Goal: Obtain resource: Obtain resource

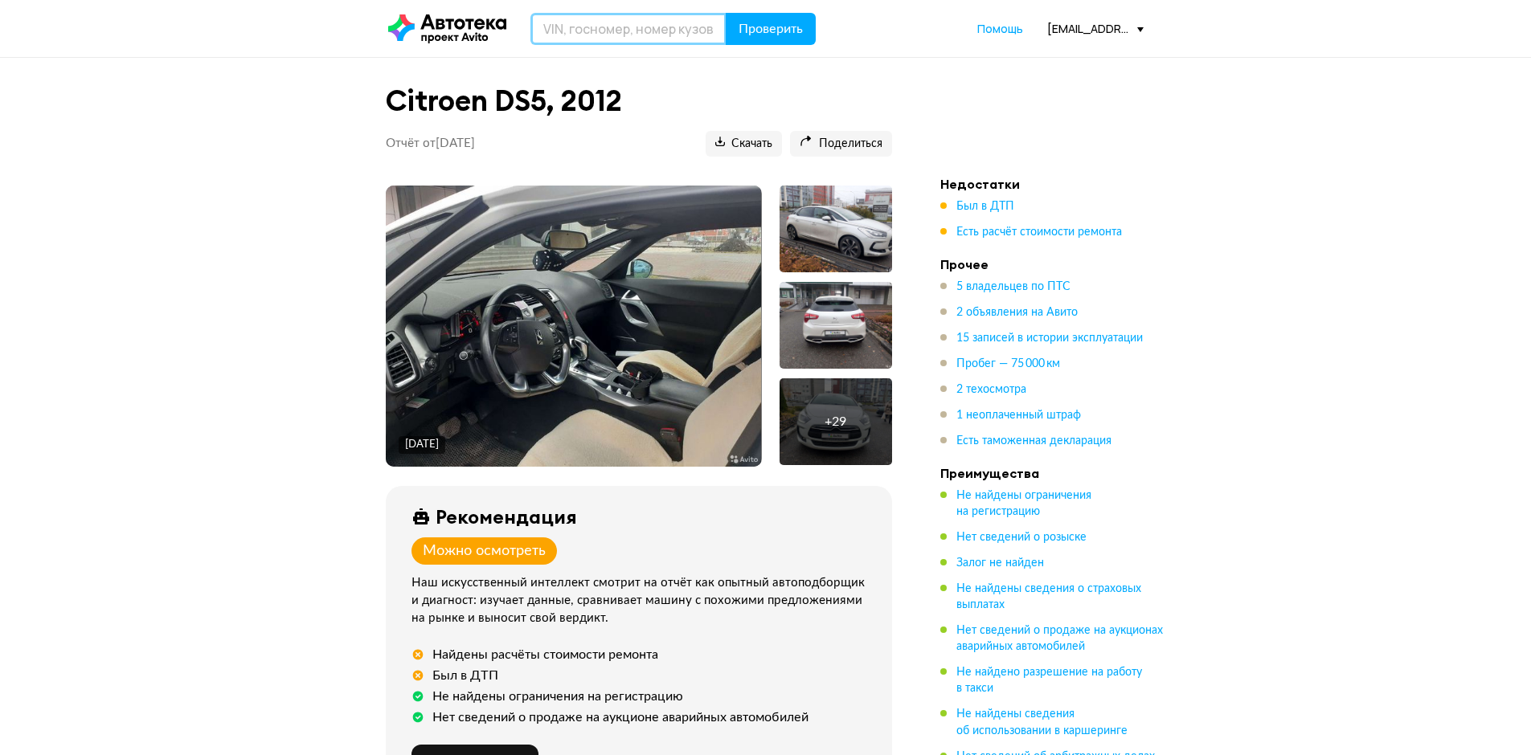
click at [606, 32] on input "text" at bounding box center [628, 29] width 196 height 32
paste input "[VEHICLE_IDENTIFICATION_NUMBER]"
type input "[VEHICLE_IDENTIFICATION_NUMBER]"
click at [785, 14] on button "Проверить" at bounding box center [771, 29] width 90 height 32
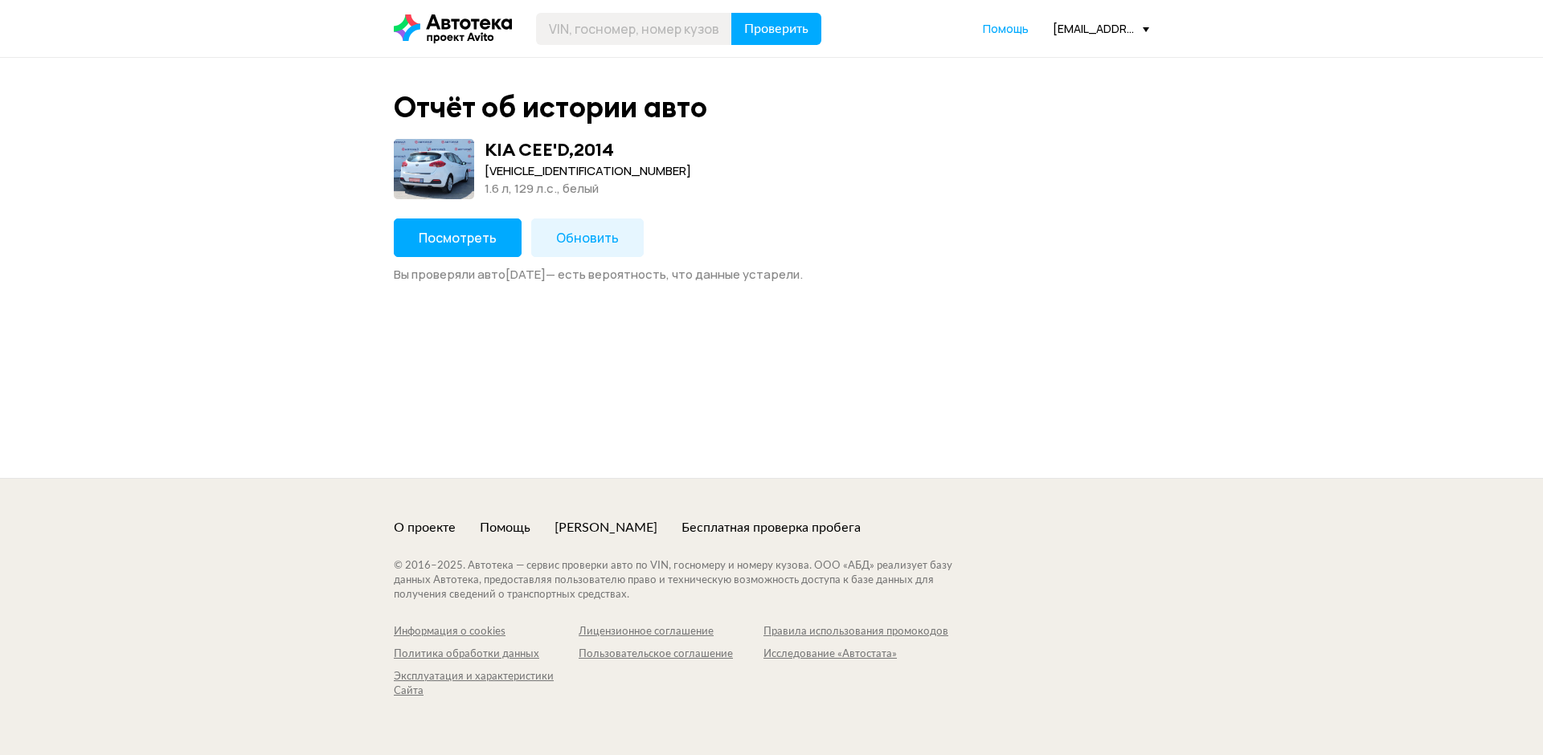
click at [448, 239] on span "Посмотреть" at bounding box center [458, 238] width 78 height 18
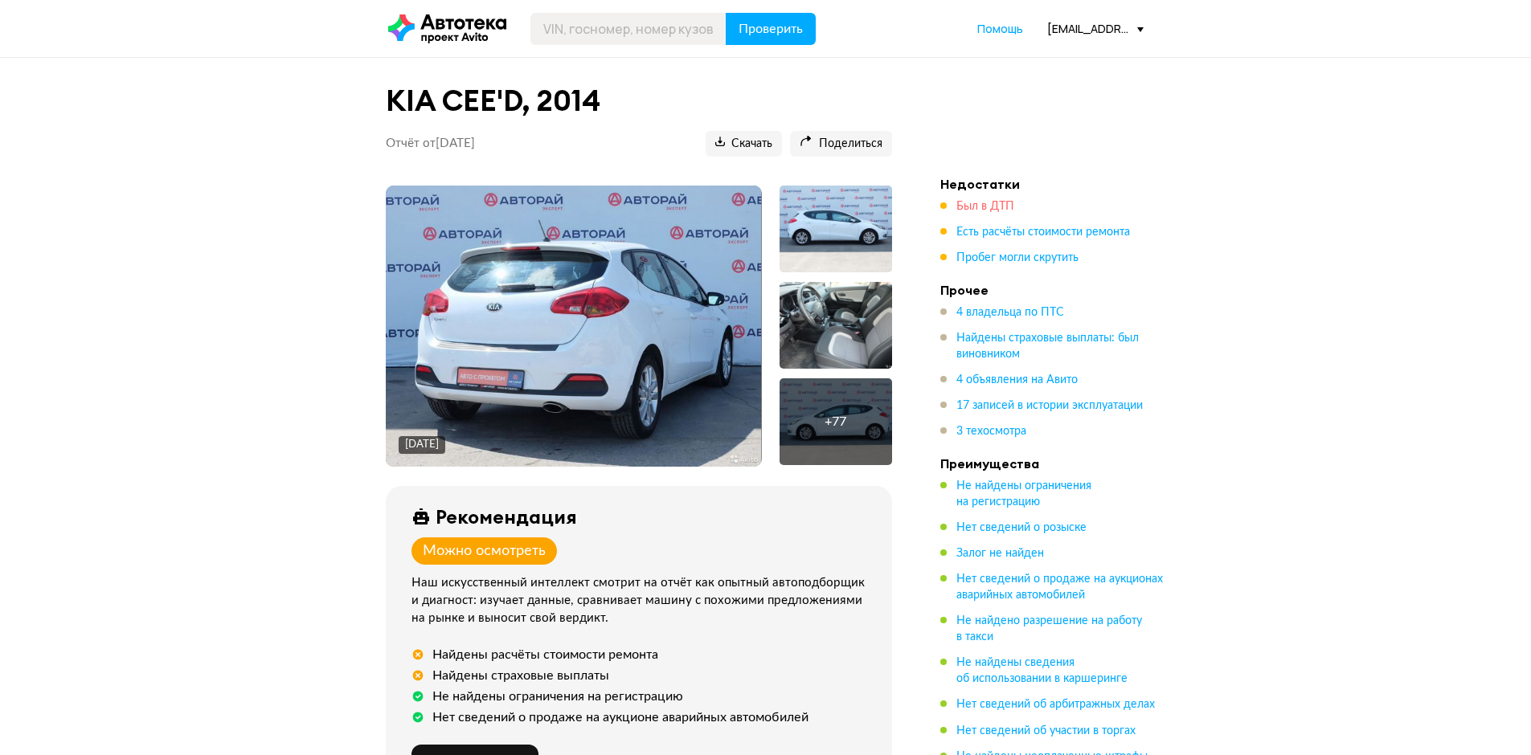
click at [984, 207] on span "Был в ДТП" at bounding box center [985, 206] width 58 height 11
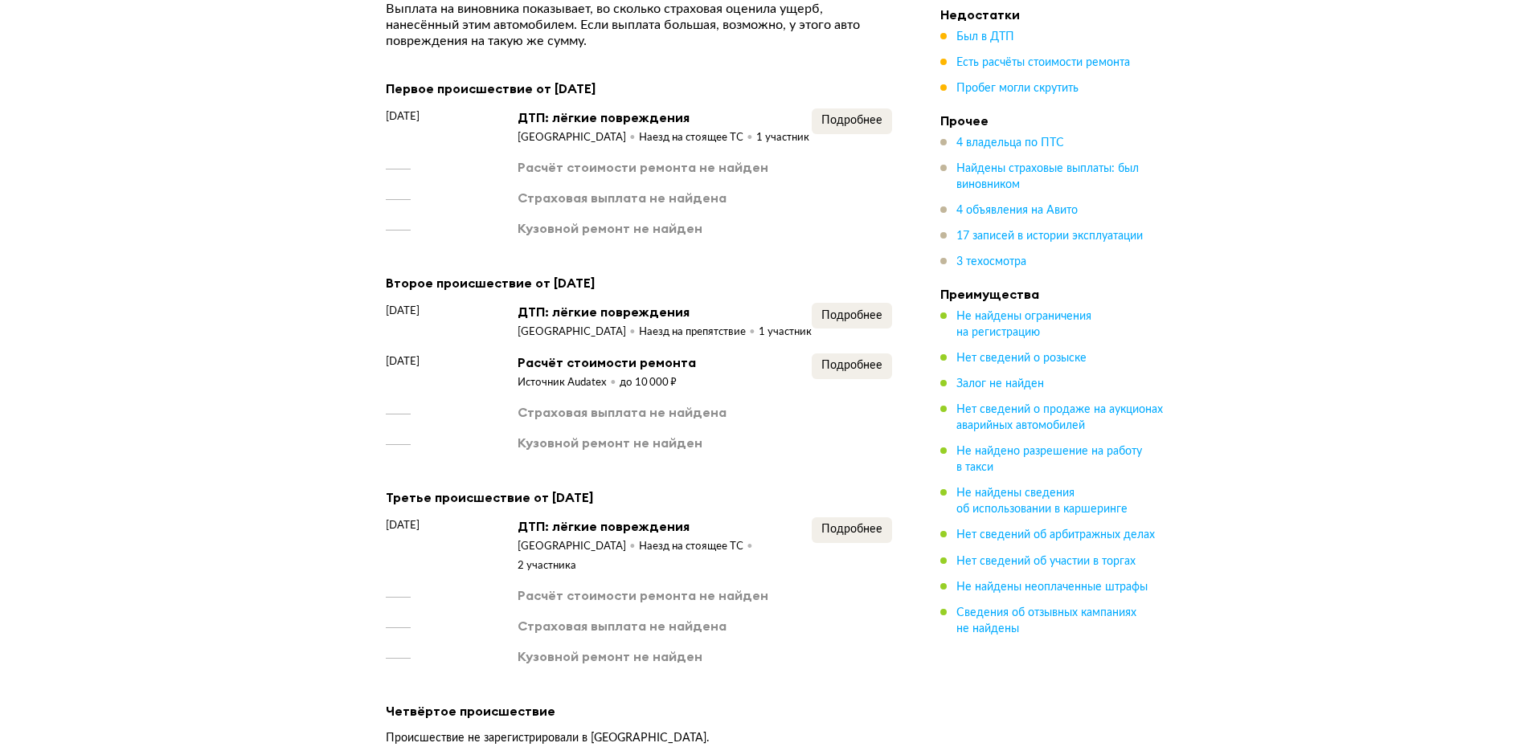
scroll to position [2131, 0]
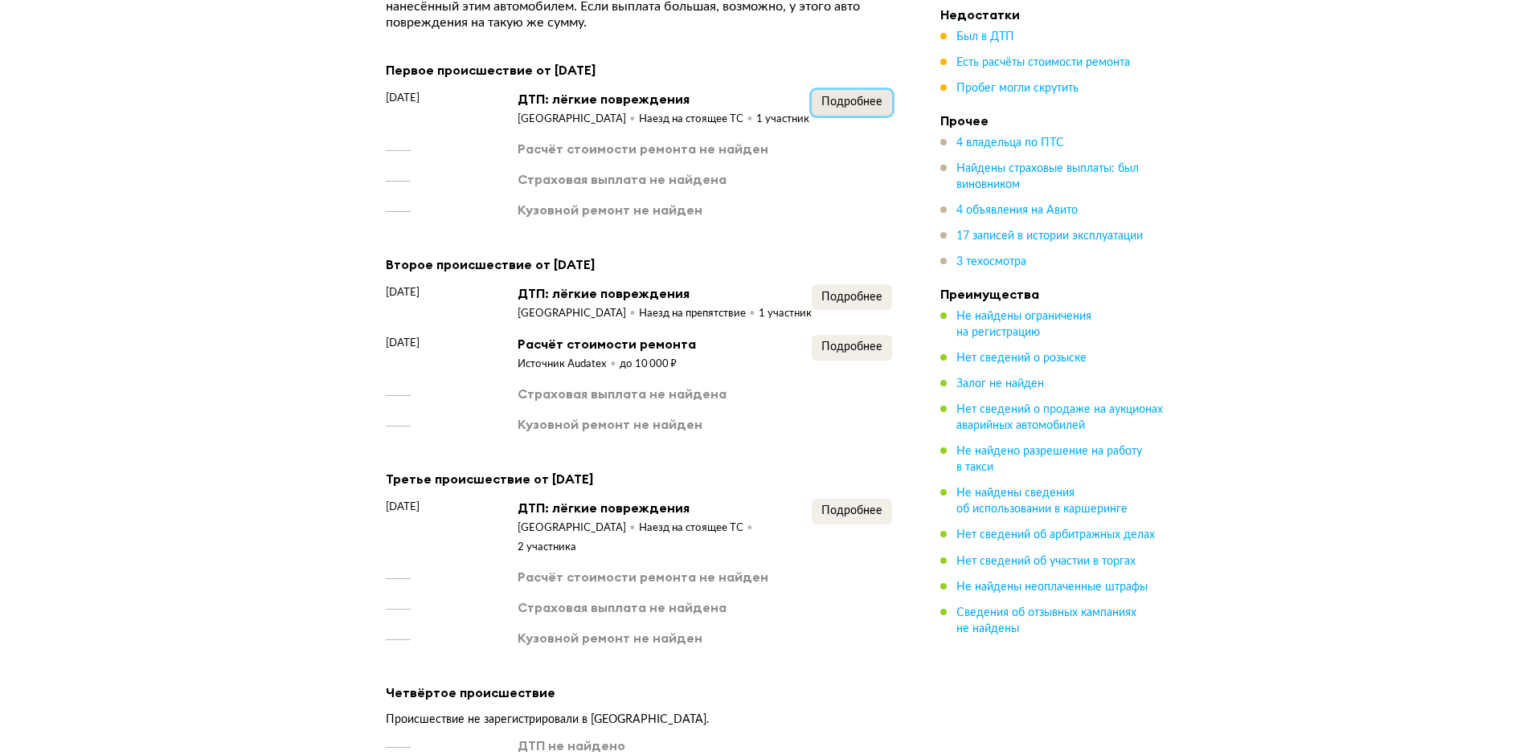
click at [841, 96] on span "Подробнее" at bounding box center [851, 101] width 61 height 11
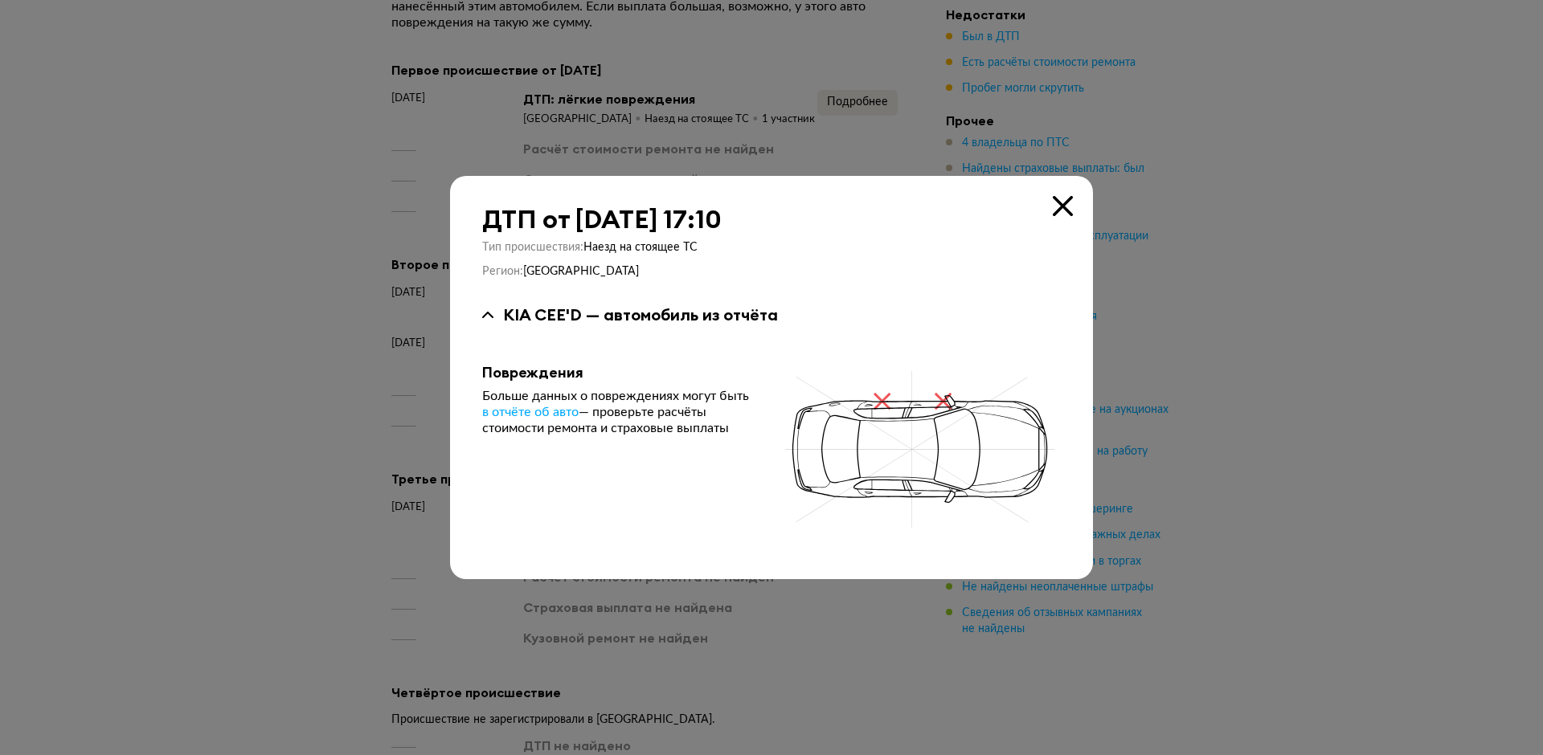
click at [1062, 208] on icon at bounding box center [1063, 206] width 20 height 20
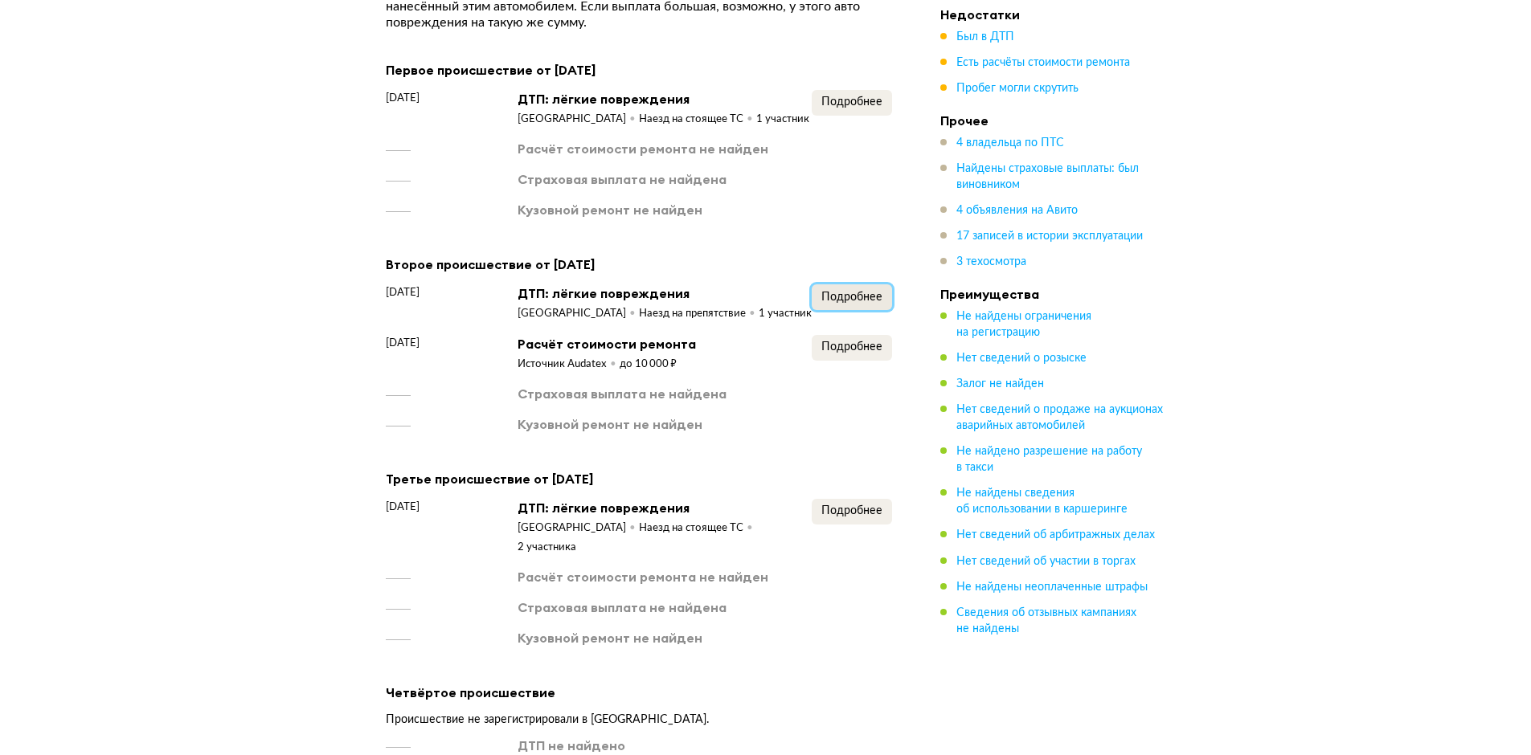
click at [843, 295] on span "Подробнее" at bounding box center [851, 297] width 61 height 11
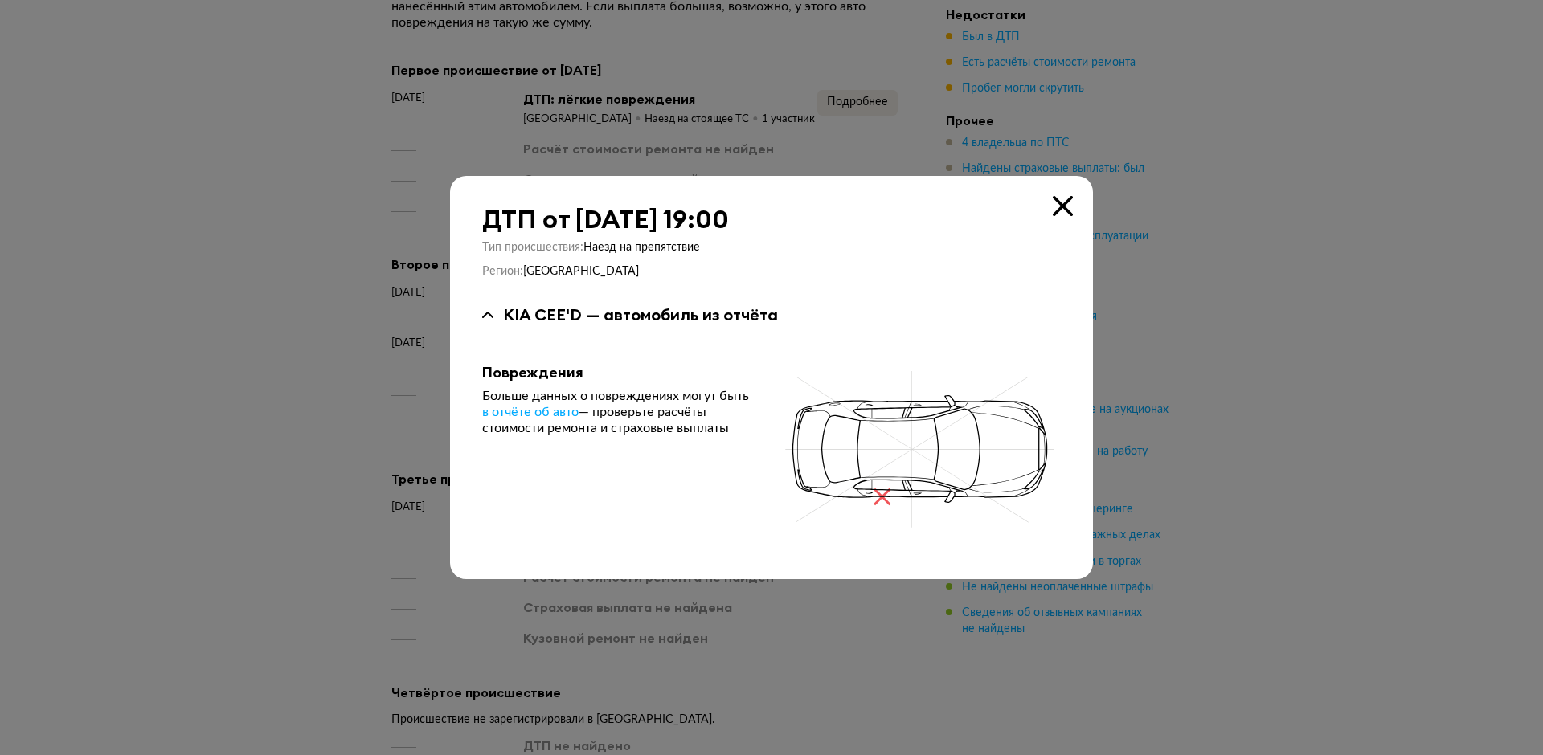
click at [1069, 202] on icon at bounding box center [1063, 206] width 20 height 20
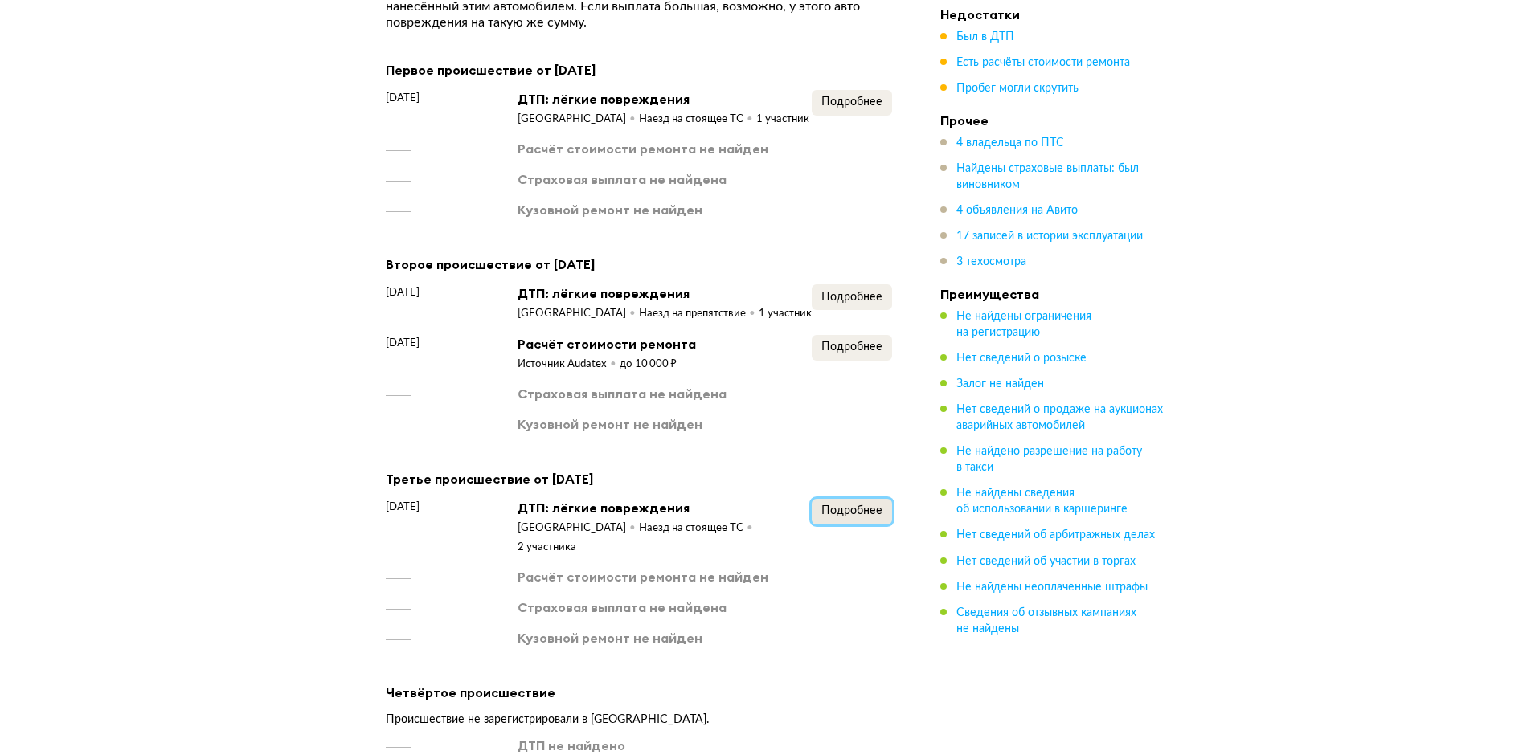
click at [847, 505] on span "Подробнее" at bounding box center [851, 510] width 61 height 11
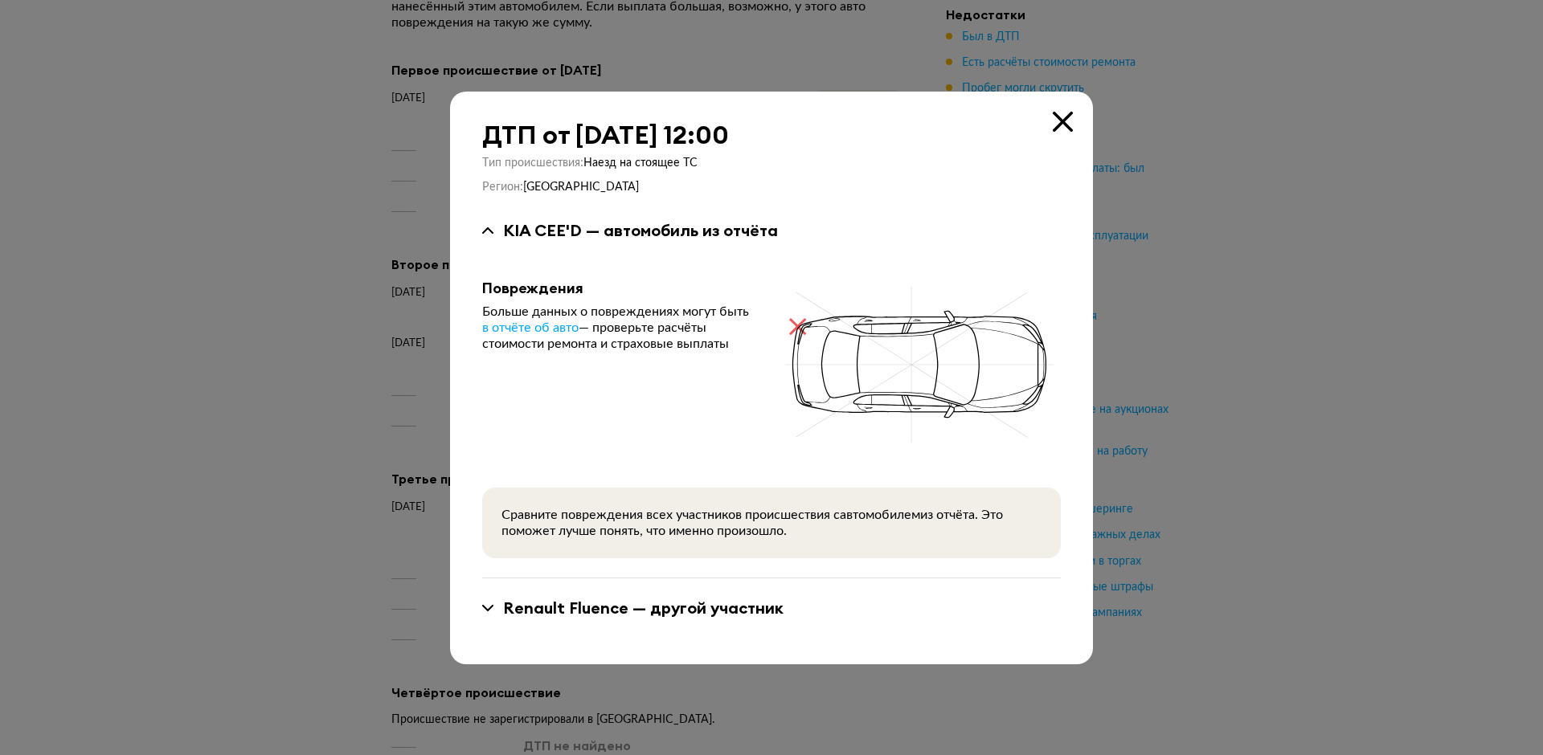
click at [1072, 131] on icon at bounding box center [1063, 122] width 20 height 20
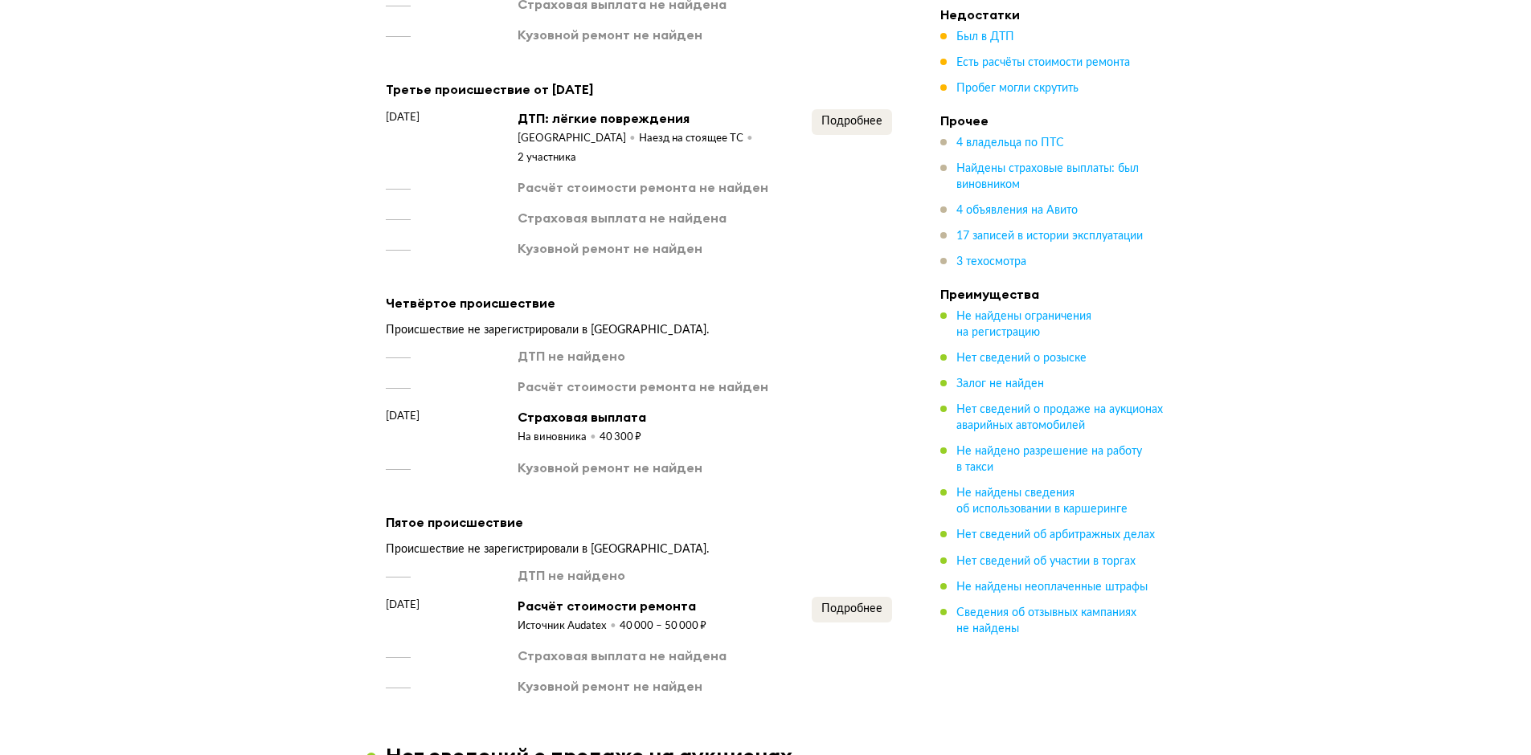
scroll to position [2372, 0]
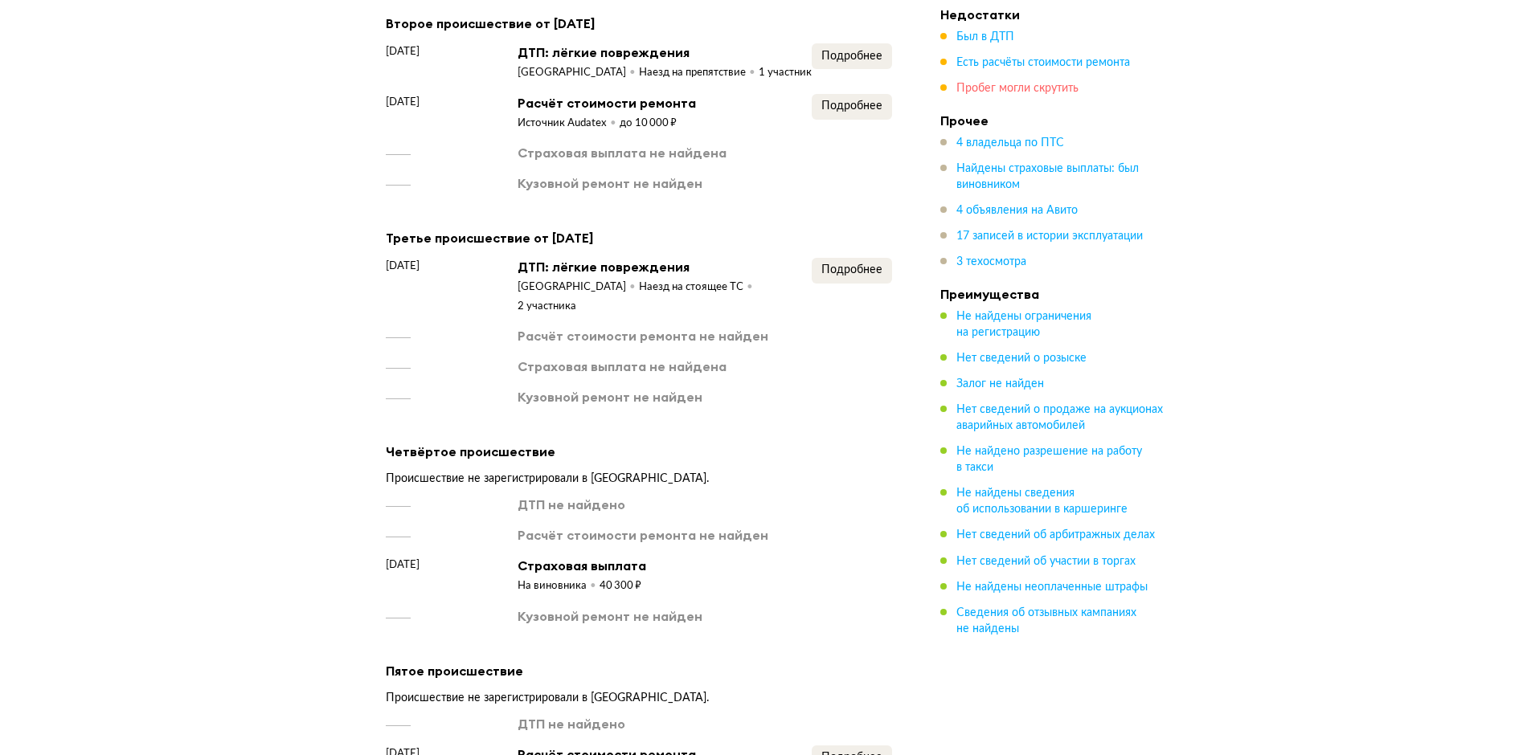
click at [994, 92] on span "Пробег могли скрутить" at bounding box center [1017, 88] width 122 height 11
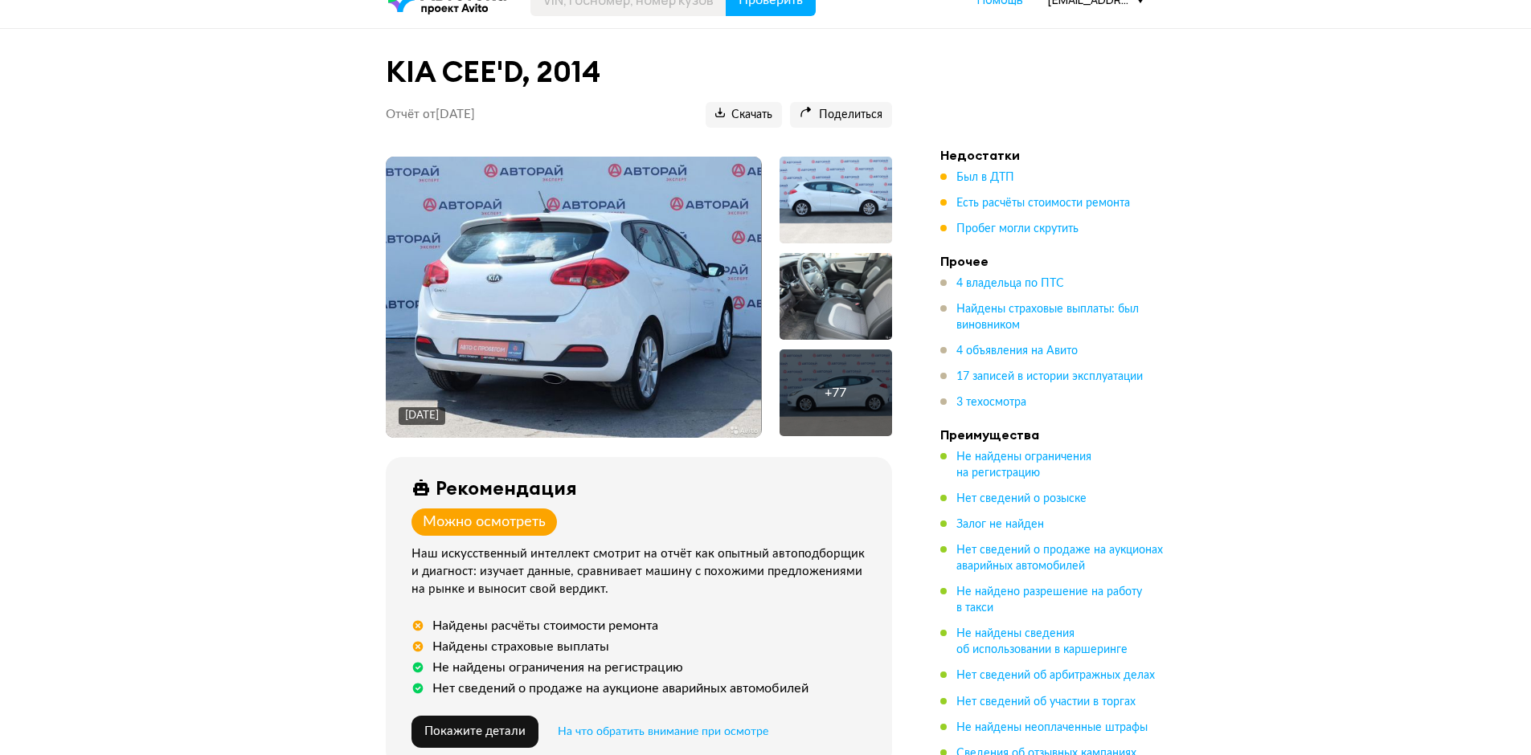
scroll to position [0, 0]
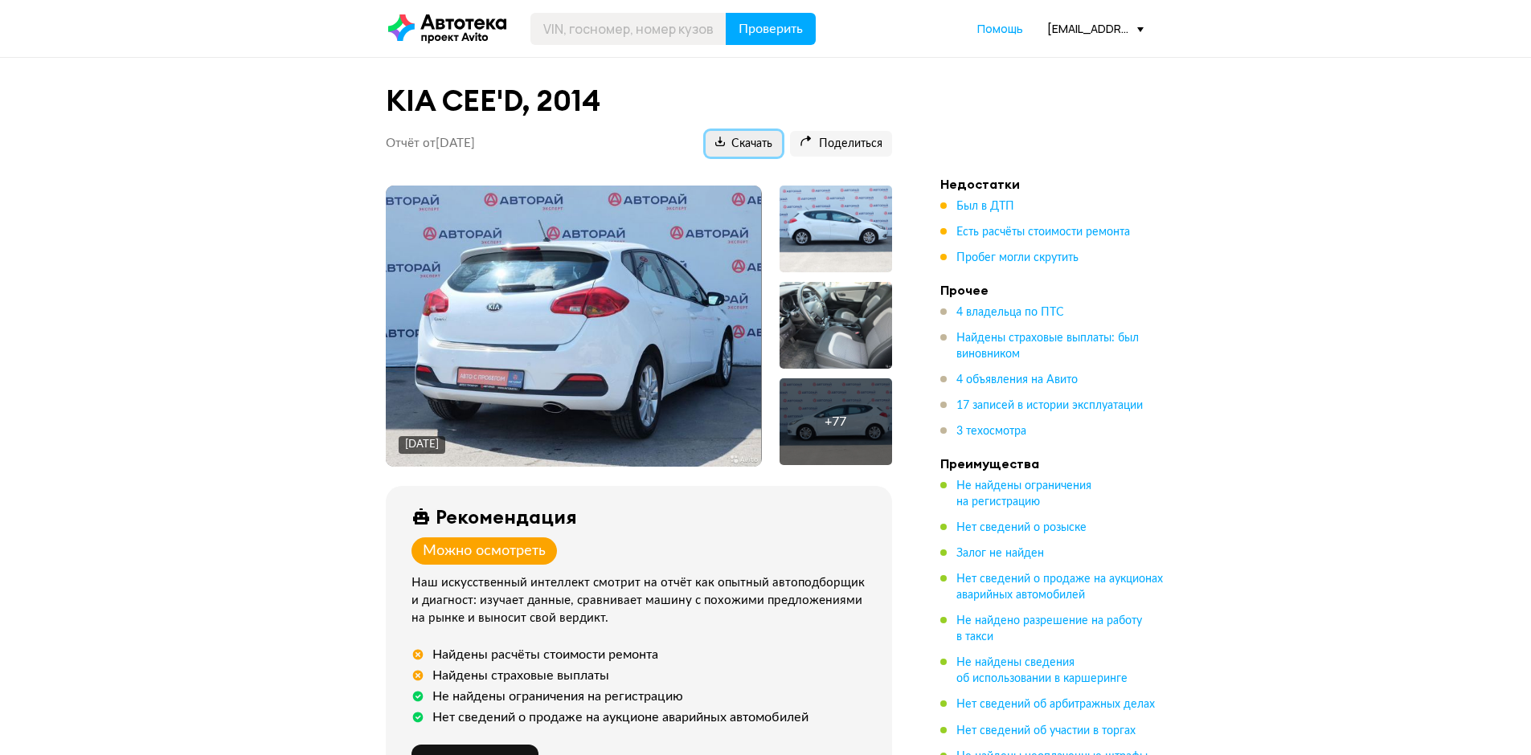
click at [738, 146] on span "Скачать" at bounding box center [743, 144] width 57 height 15
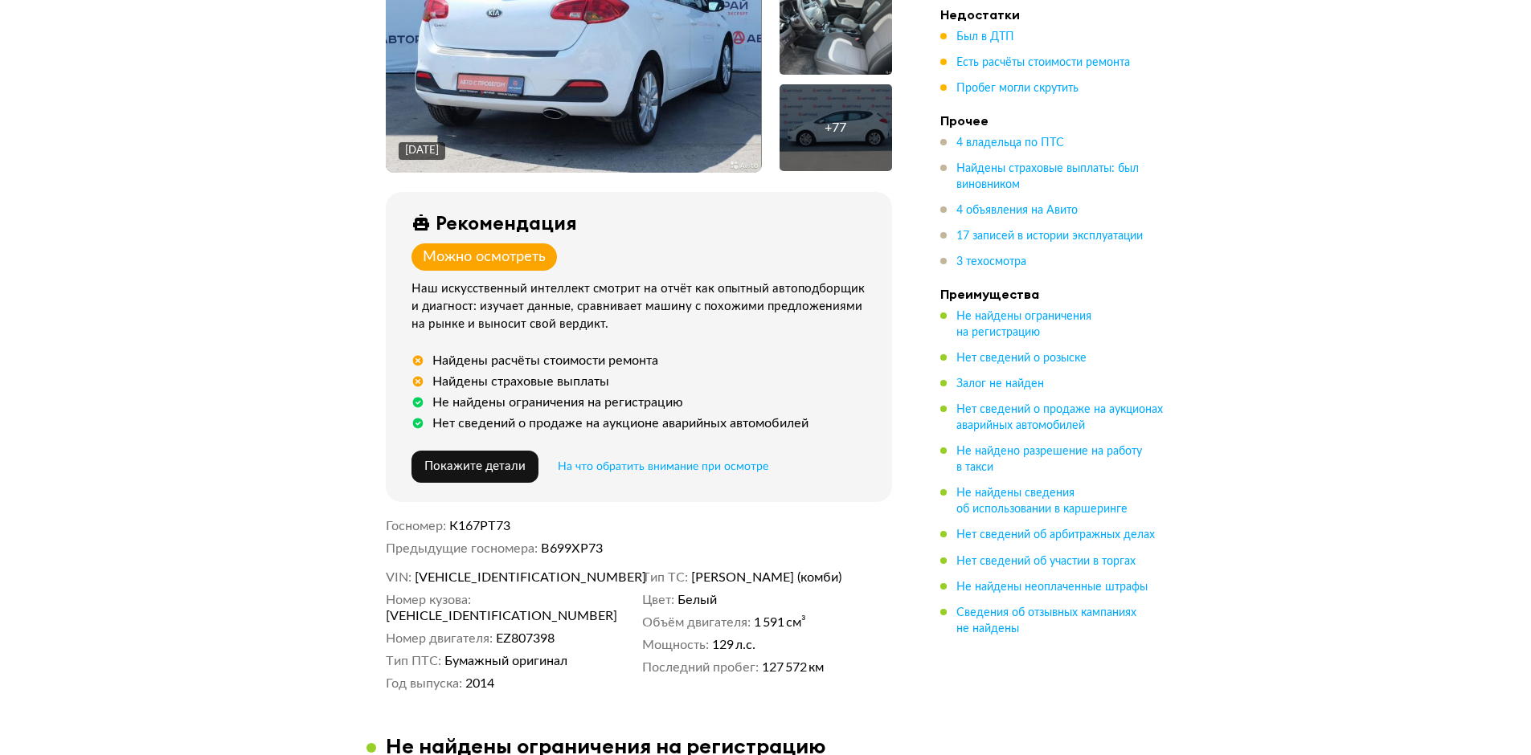
scroll to position [321, 0]
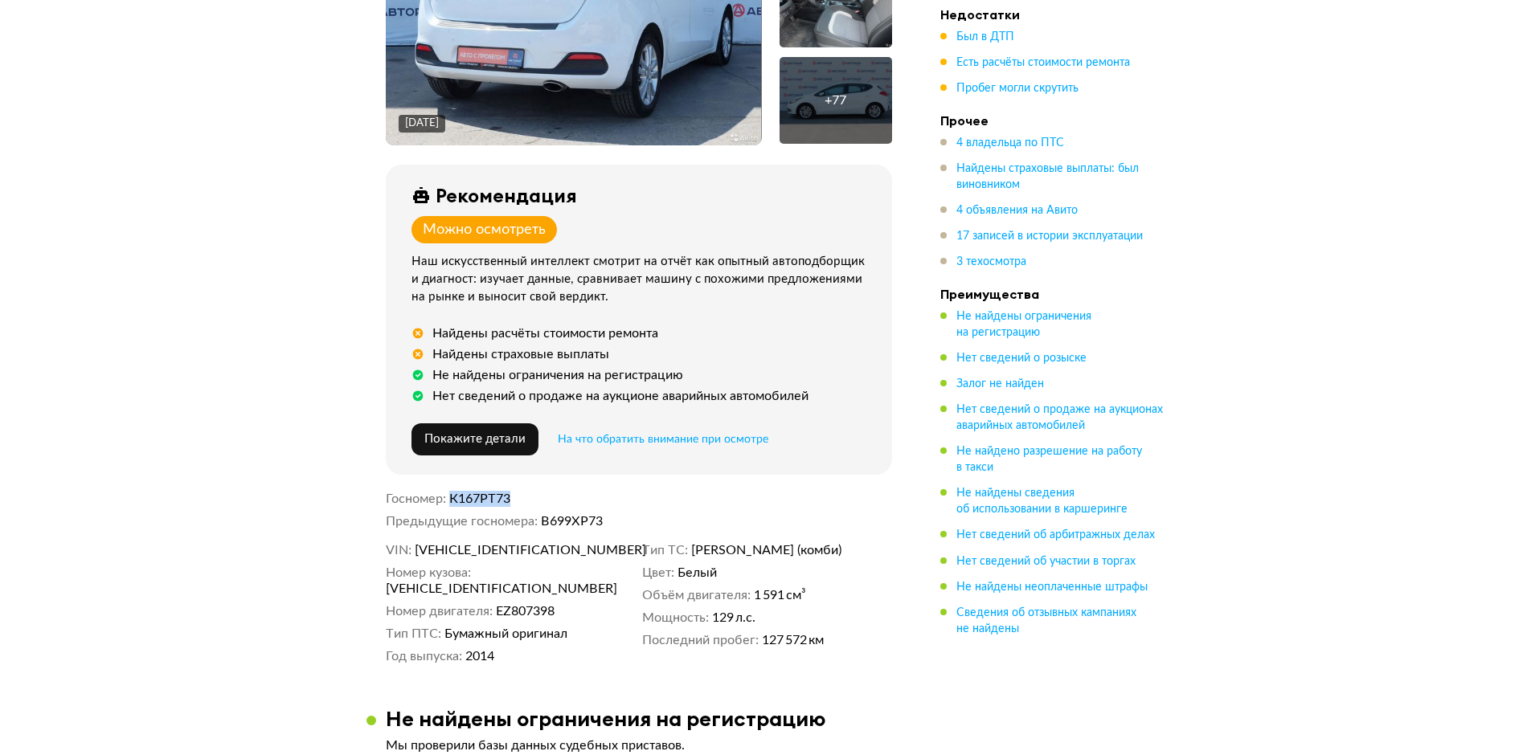
drag, startPoint x: 535, startPoint y: 501, endPoint x: 450, endPoint y: 502, distance: 85.2
click at [450, 502] on dd "К167РТ73" at bounding box center [670, 499] width 443 height 16
copy span "К167РТ73"
click at [1035, 65] on span "Есть расчёты стоимости ремонта" at bounding box center [1043, 62] width 174 height 11
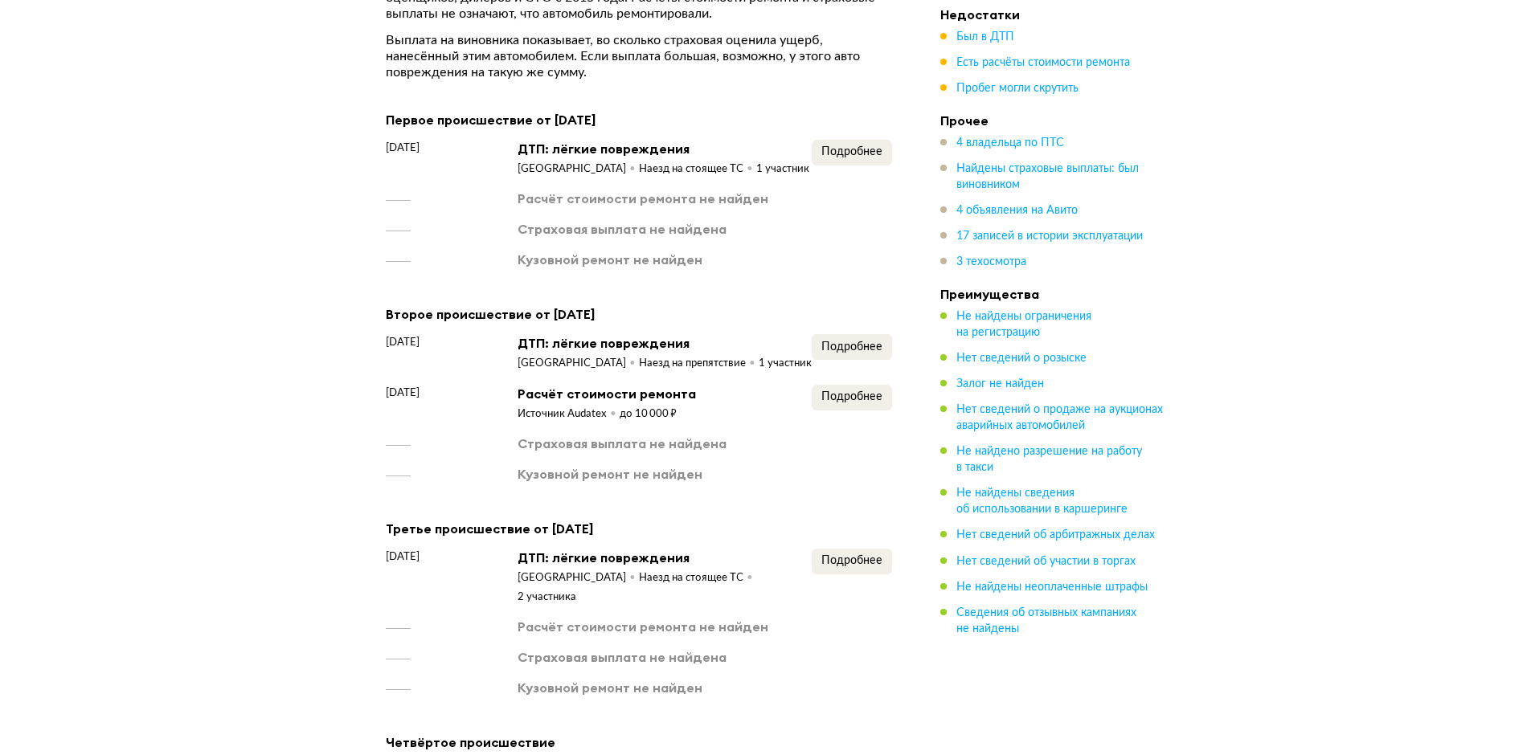
scroll to position [2058, 0]
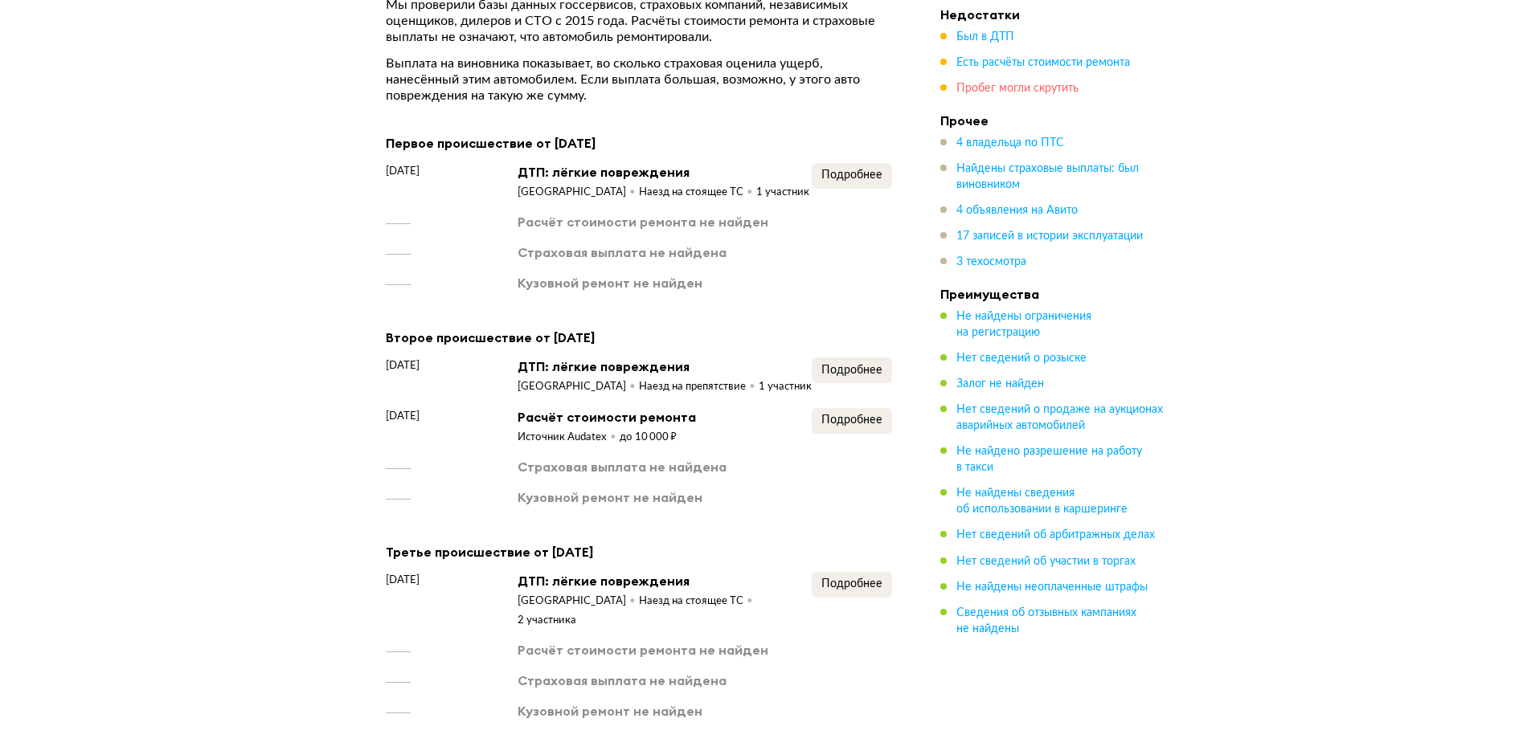
click at [987, 89] on span "Пробег могли скрутить" at bounding box center [1017, 88] width 122 height 11
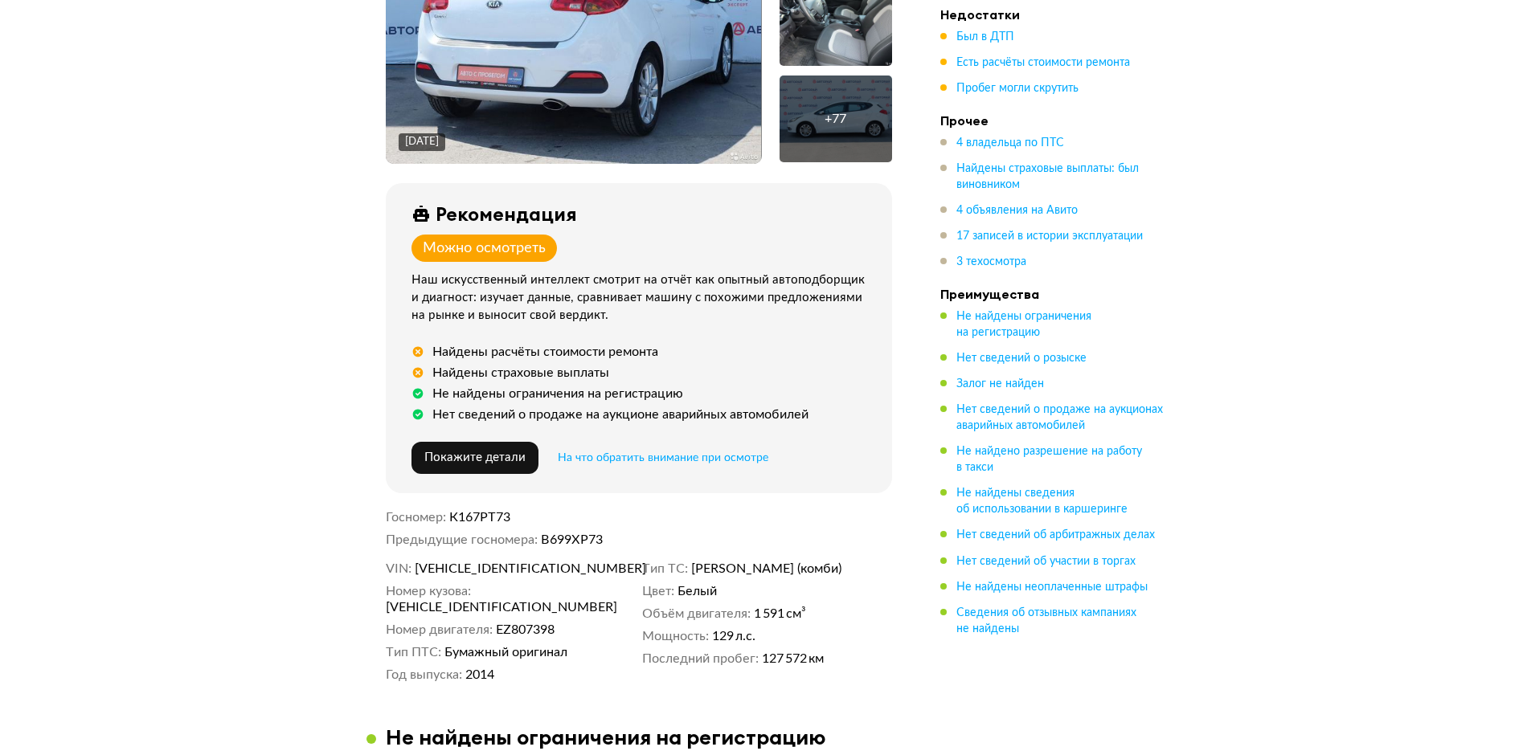
scroll to position [482, 0]
